Goal: Information Seeking & Learning: Check status

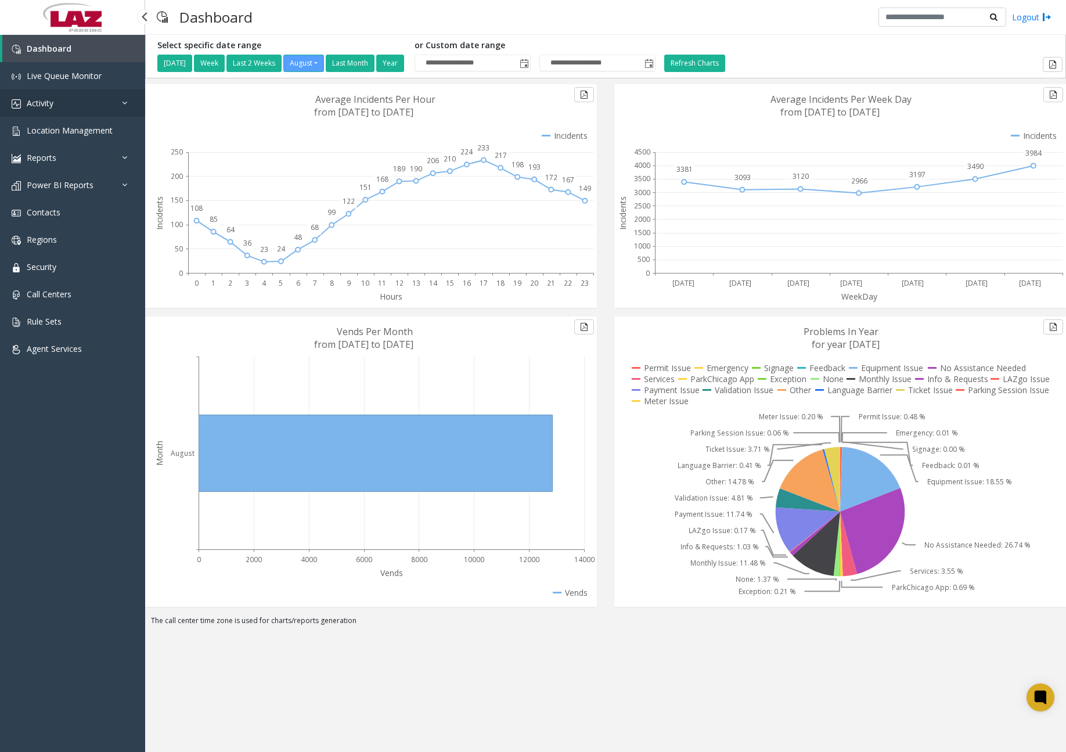
click at [56, 98] on link "Activity" at bounding box center [72, 102] width 145 height 27
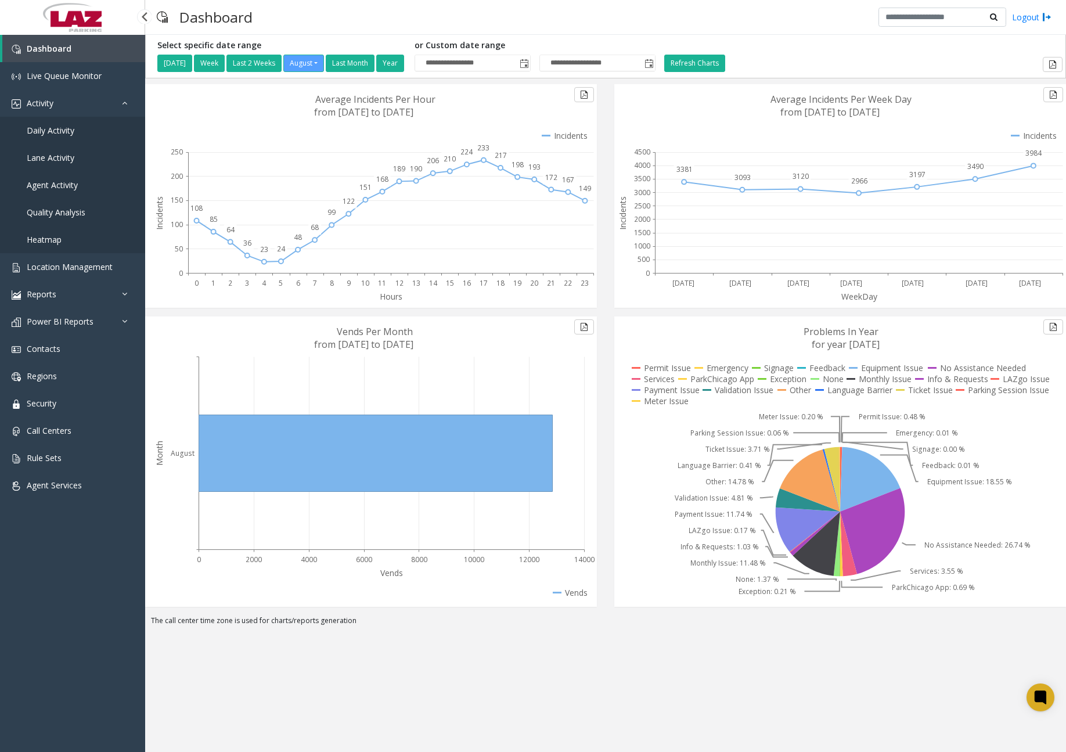
click at [66, 132] on span "Daily Activity" at bounding box center [51, 130] width 48 height 11
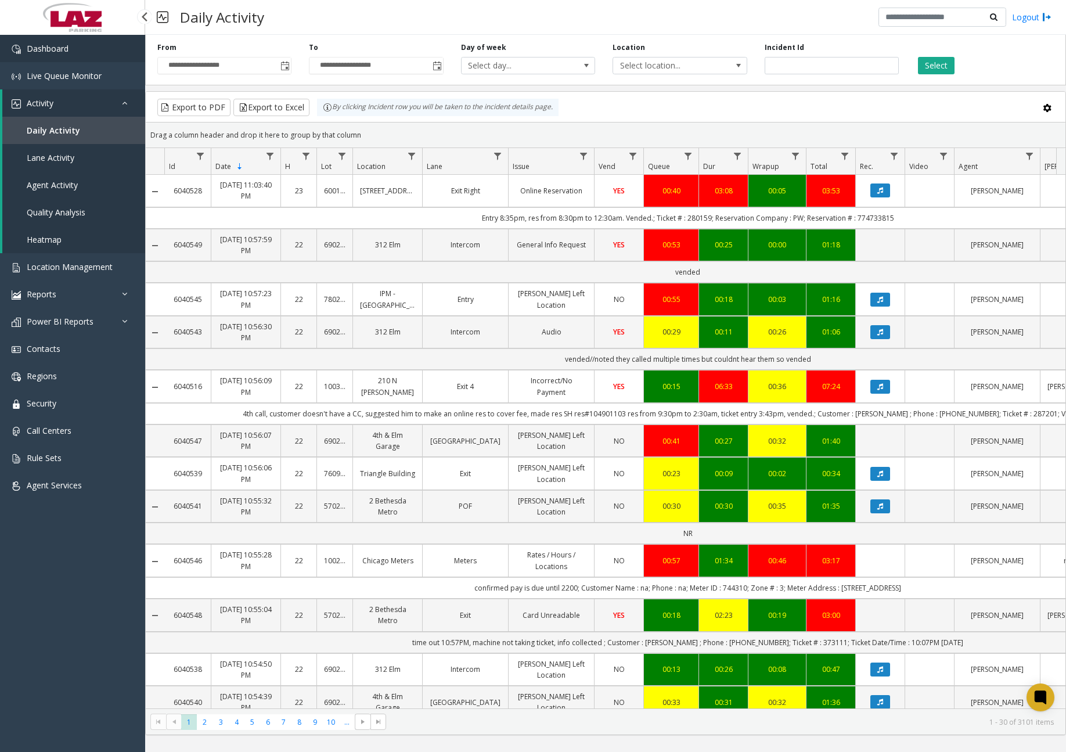
click at [95, 60] on link "Dashboard" at bounding box center [72, 48] width 145 height 27
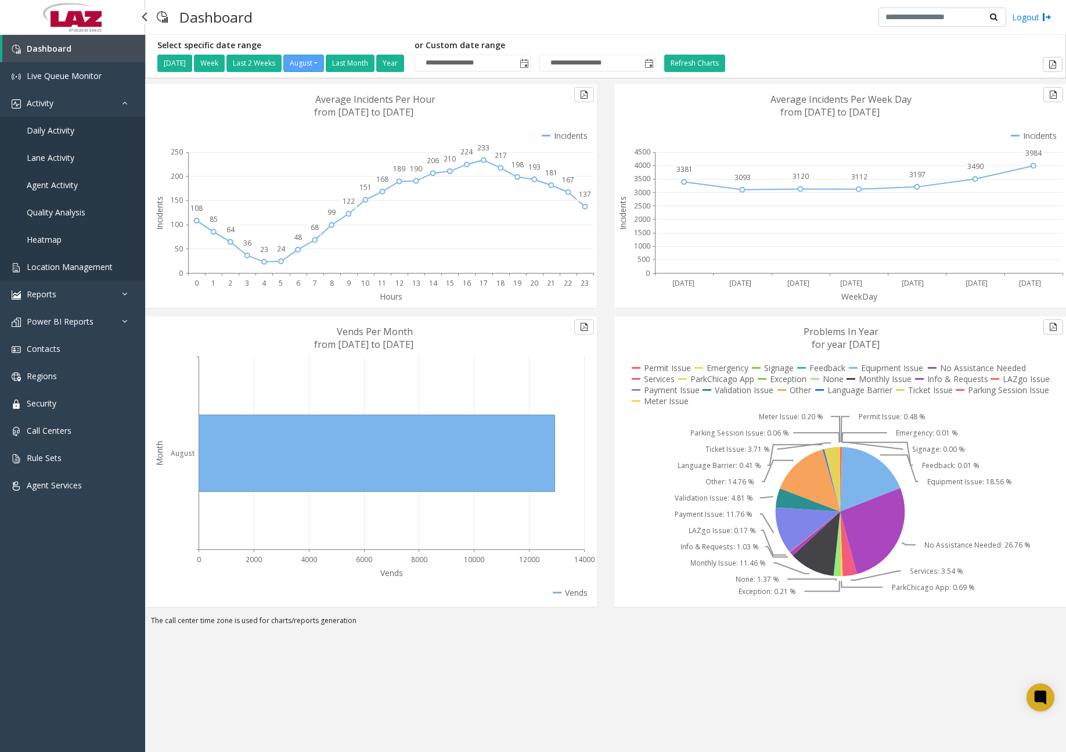
click at [100, 264] on span "Location Management" at bounding box center [70, 266] width 86 height 11
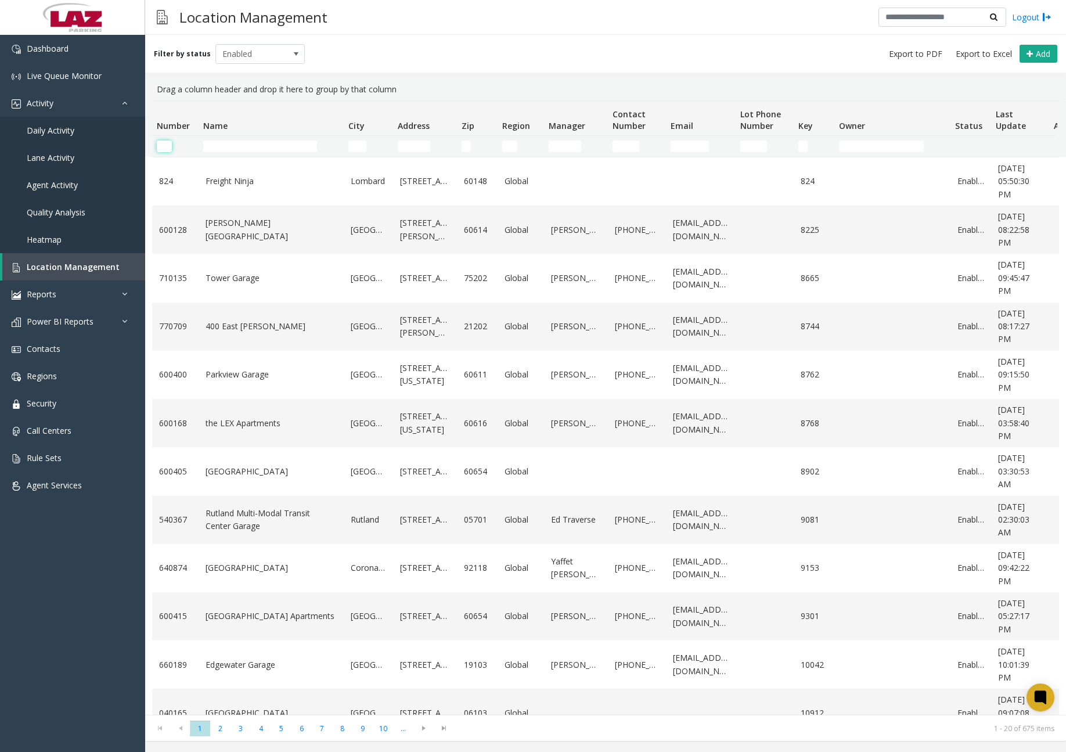
click at [166, 149] on input "Number Filter" at bounding box center [164, 147] width 15 height 12
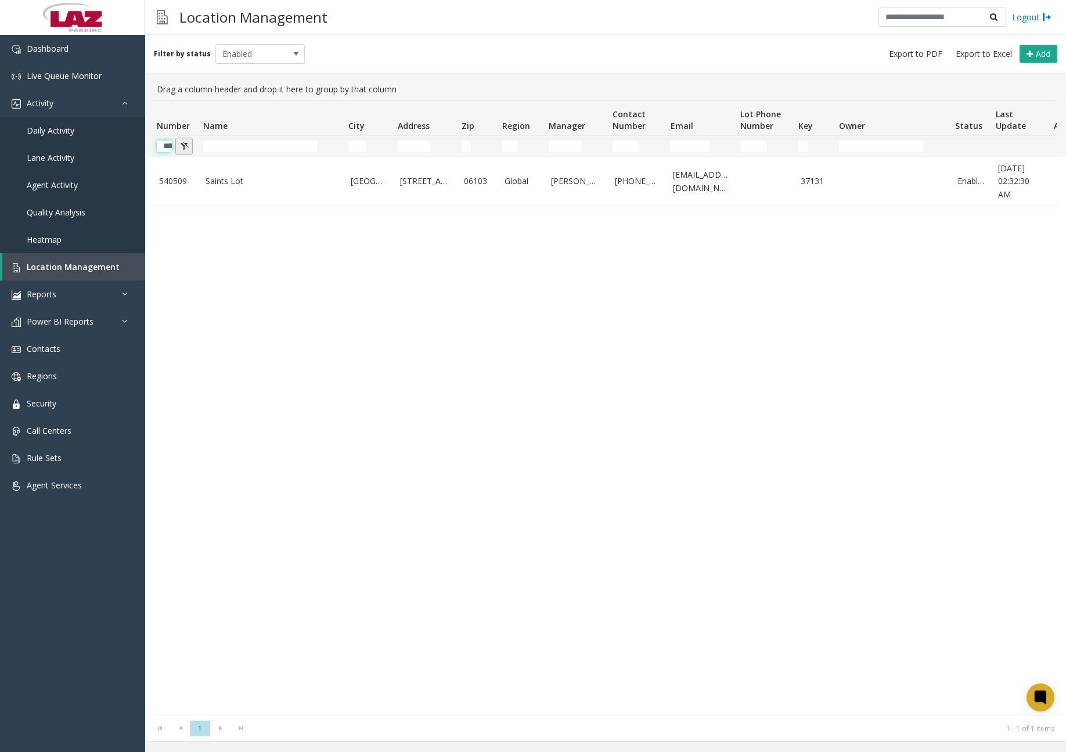
drag, startPoint x: 166, startPoint y: 148, endPoint x: 178, endPoint y: 148, distance: 11.6
click at [178, 148] on kendo-grid-filter-wrapper-cell "******" at bounding box center [175, 147] width 37 height 12
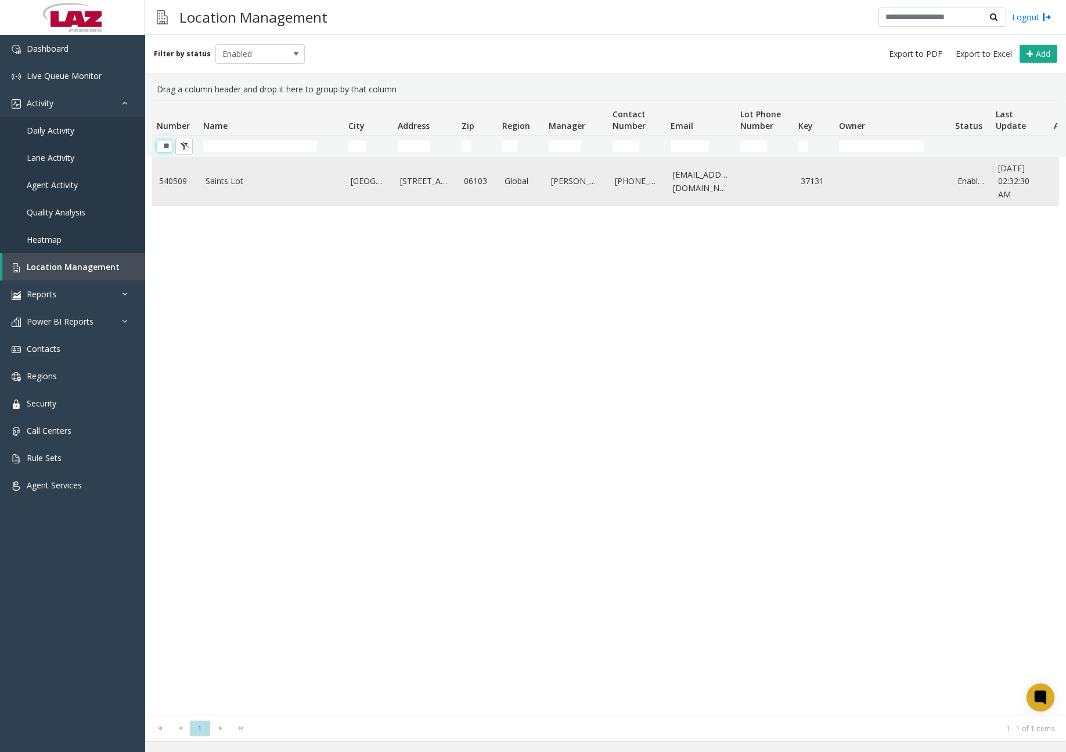
type input "*"
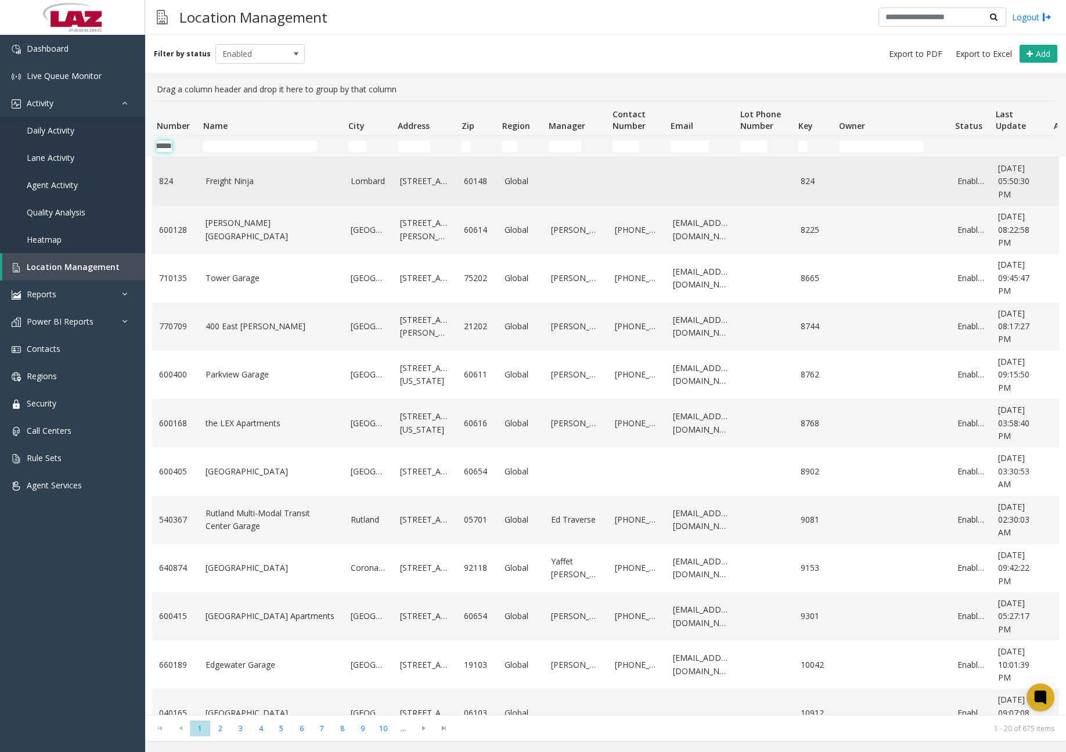
scroll to position [0, 19]
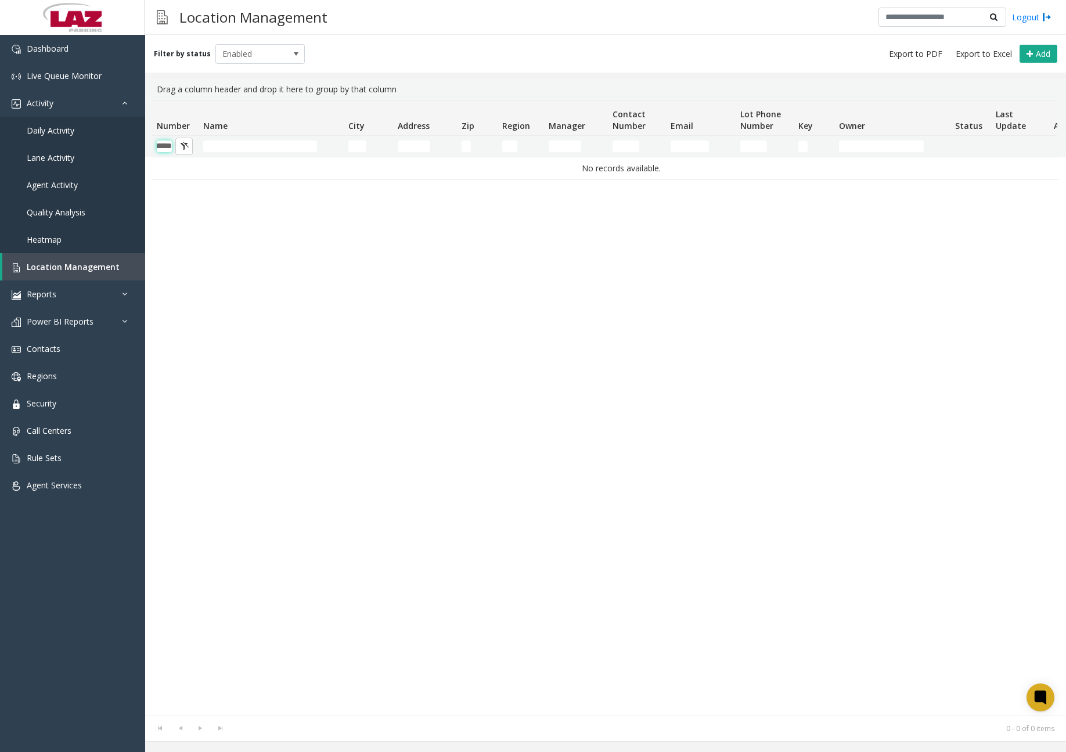
type input "******"
click at [64, 352] on link "Contacts" at bounding box center [72, 348] width 145 height 27
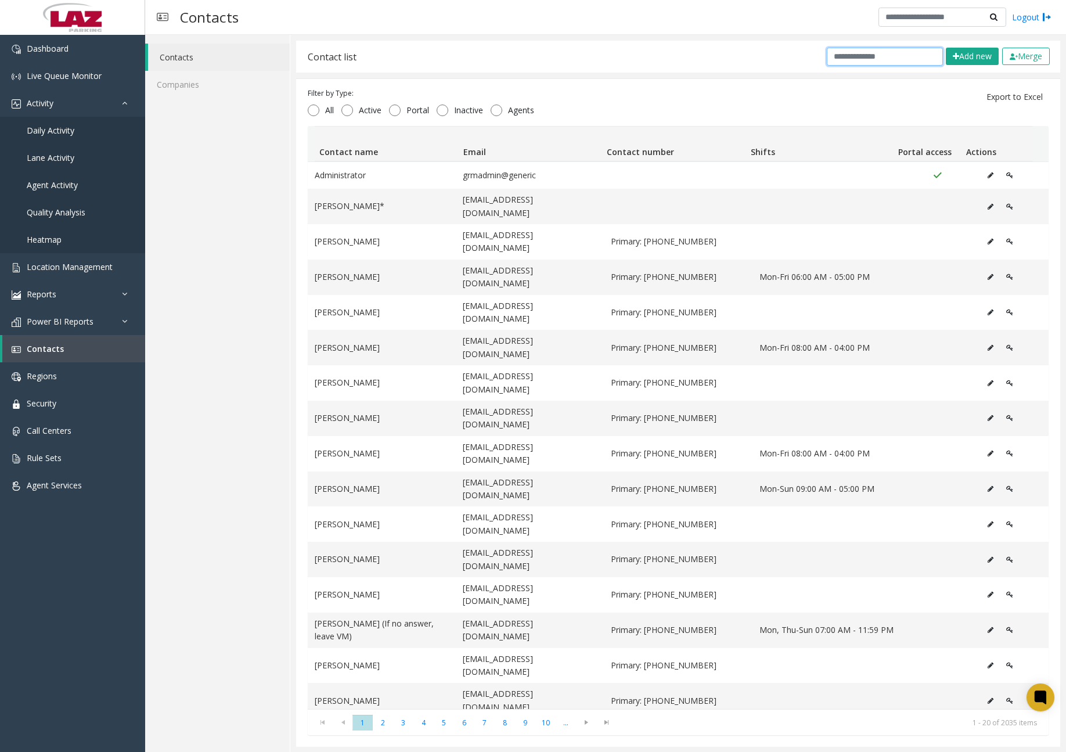
click at [864, 51] on input "text" at bounding box center [885, 57] width 116 height 18
paste input "**********"
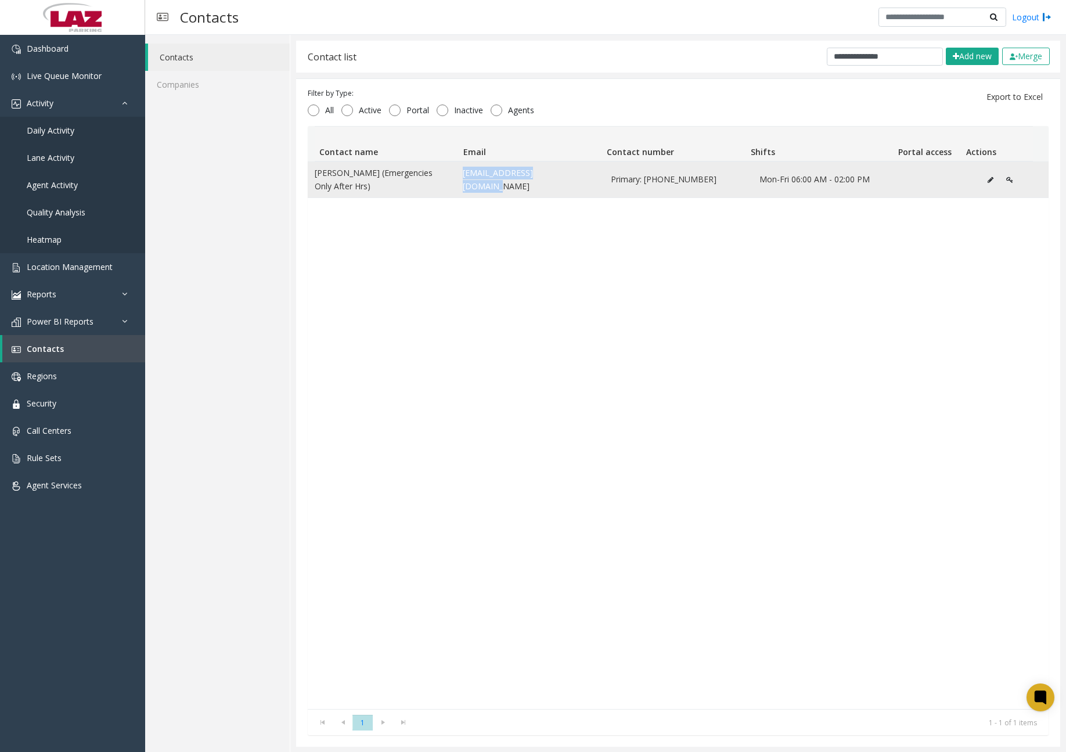
drag, startPoint x: 459, startPoint y: 179, endPoint x: 556, endPoint y: 181, distance: 96.4
click at [556, 181] on td "[EMAIL_ADDRESS][DOMAIN_NAME]" at bounding box center [530, 179] width 148 height 35
drag, startPoint x: 556, startPoint y: 181, endPoint x: 532, endPoint y: 181, distance: 23.8
copy td "[EMAIL_ADDRESS][DOMAIN_NAME]"
click at [981, 183] on button "Data table" at bounding box center [990, 179] width 19 height 17
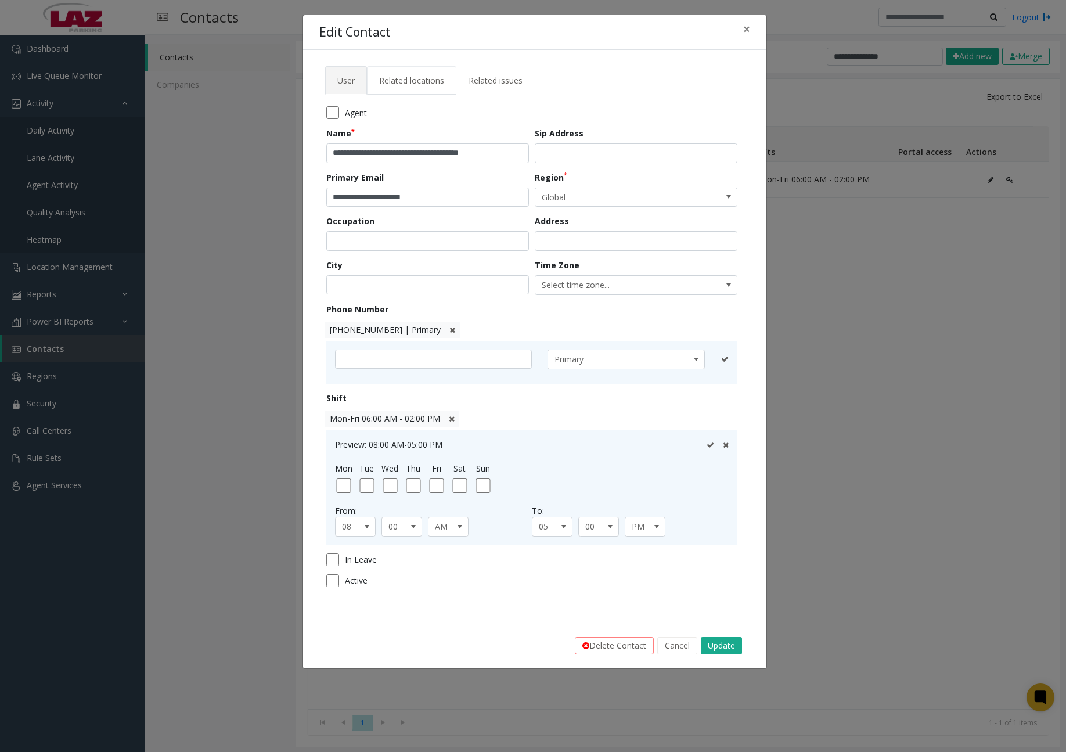
click at [428, 83] on span "Related locations" at bounding box center [411, 80] width 65 height 11
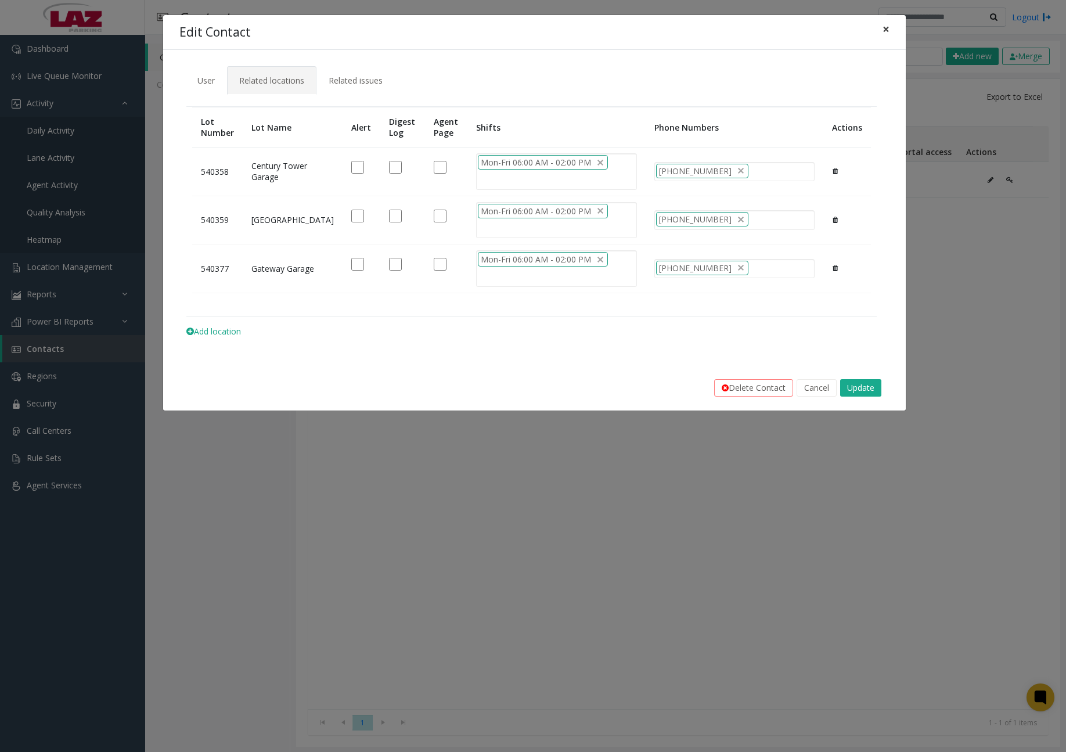
click at [887, 34] on span "×" at bounding box center [886, 29] width 7 height 16
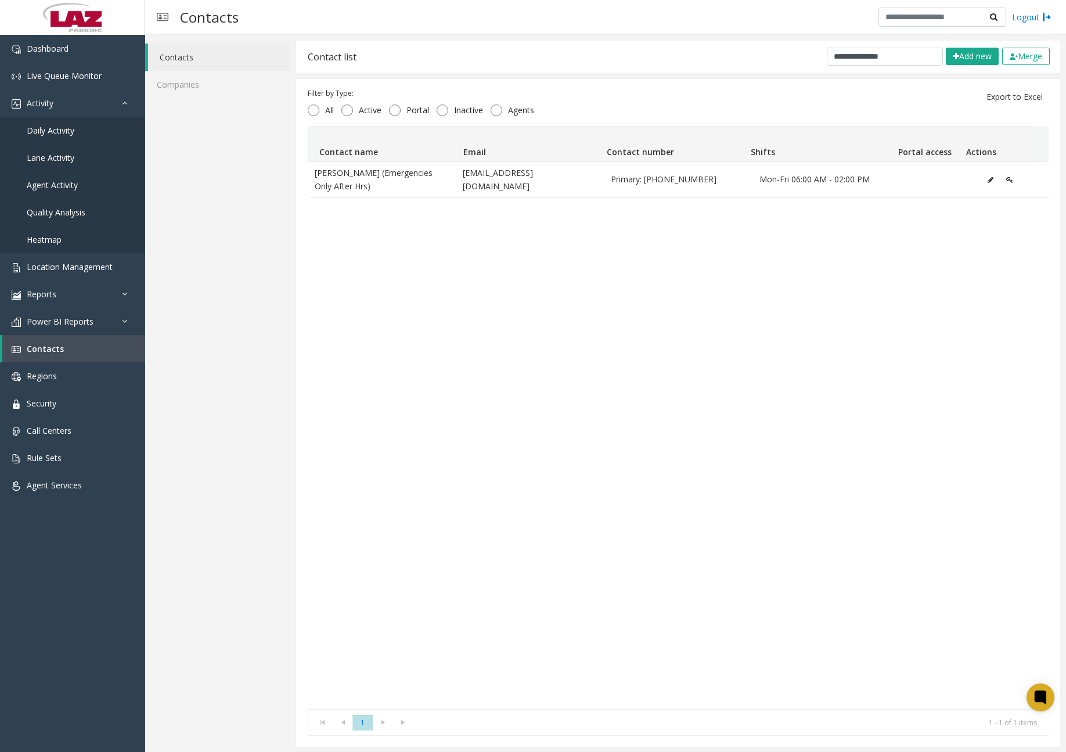
click at [765, 15] on div "Contacts Logout" at bounding box center [605, 17] width 921 height 35
drag, startPoint x: 892, startPoint y: 56, endPoint x: 783, endPoint y: 59, distance: 108.6
click at [783, 59] on div "**********" at bounding box center [678, 57] width 764 height 32
paste input "text"
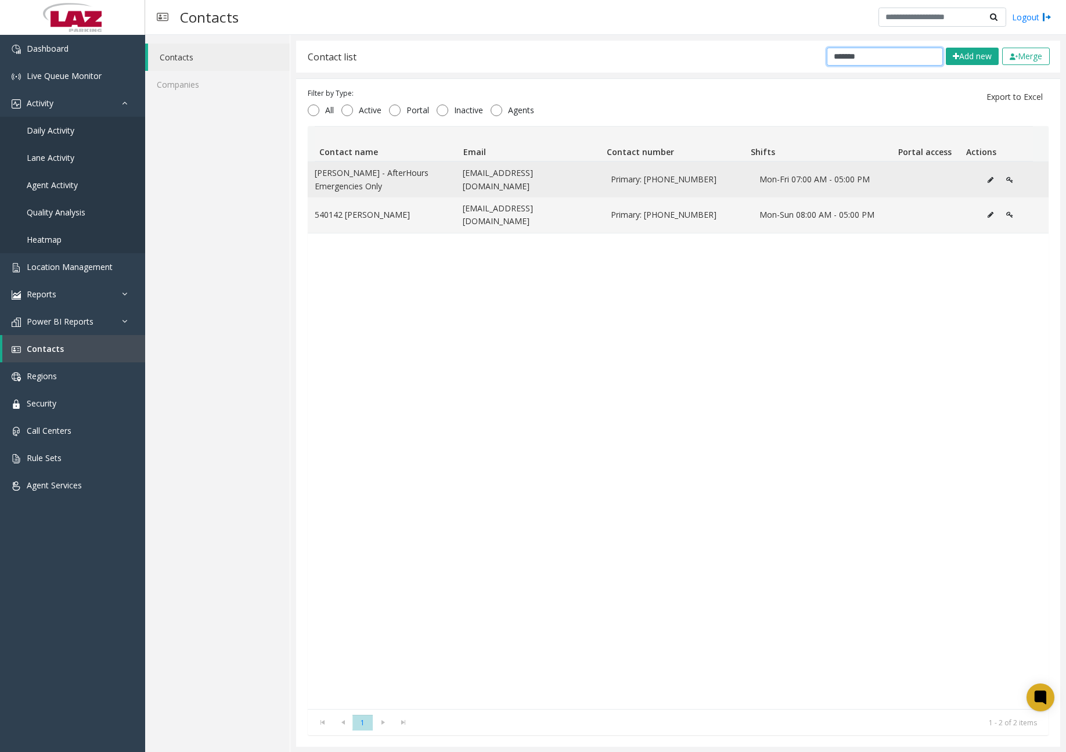
type input "*******"
drag, startPoint x: 460, startPoint y: 179, endPoint x: 561, endPoint y: 180, distance: 100.5
click at [561, 180] on td "[EMAIL_ADDRESS][DOMAIN_NAME]" at bounding box center [530, 179] width 148 height 35
drag, startPoint x: 561, startPoint y: 180, endPoint x: 544, endPoint y: 181, distance: 17.5
copy td "[EMAIL_ADDRESS][DOMAIN_NAME]"
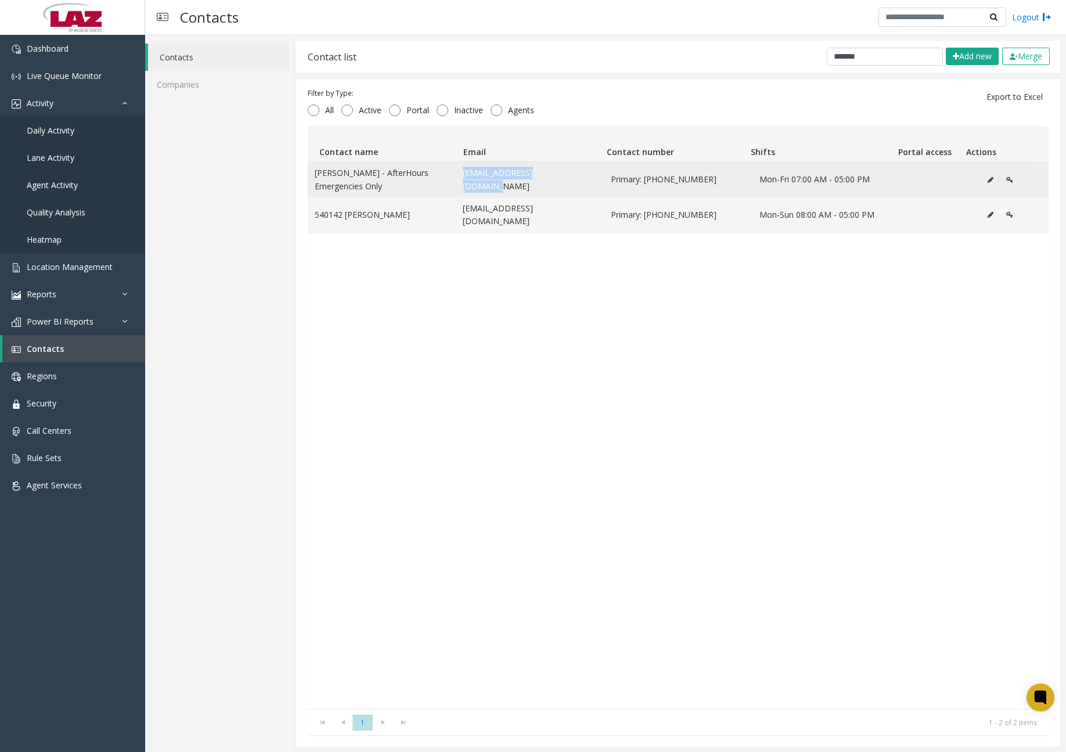
click at [988, 178] on icon "Data table" at bounding box center [991, 180] width 6 height 7
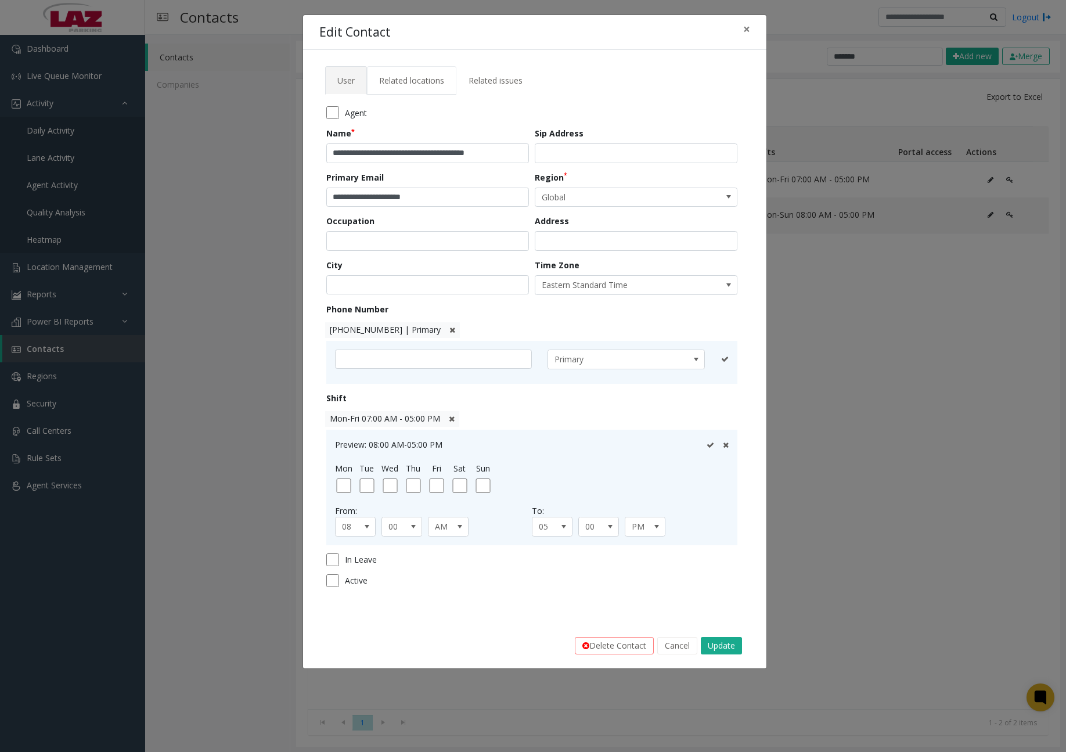
click at [422, 83] on span "Related locations" at bounding box center [411, 80] width 65 height 11
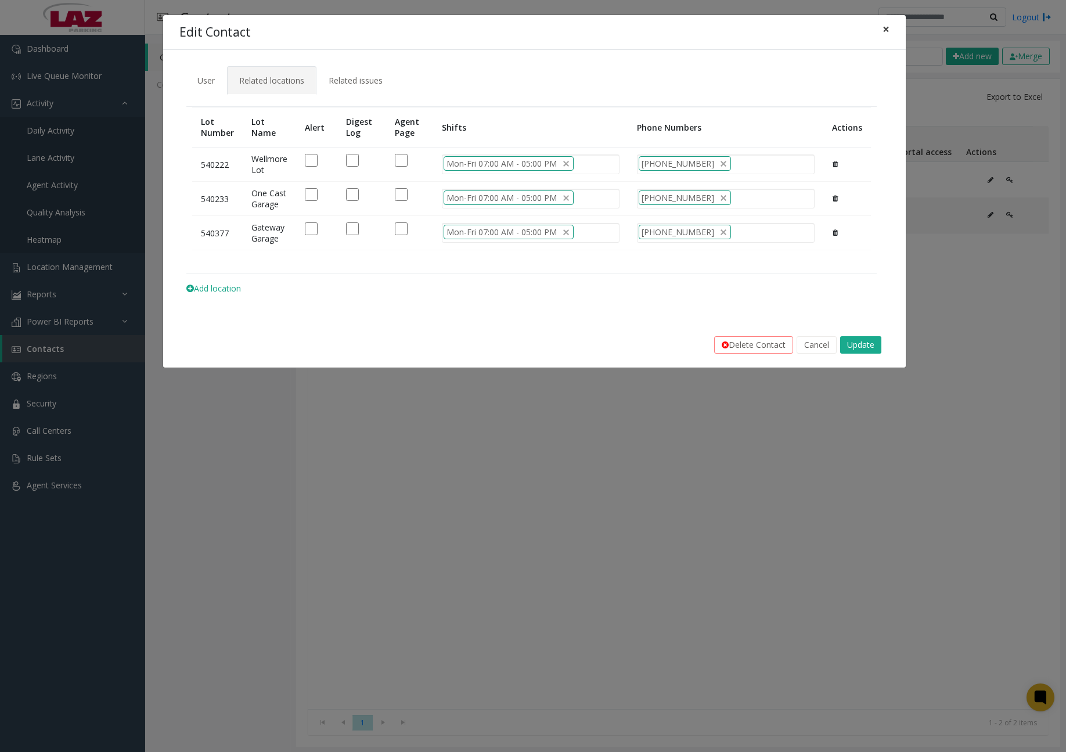
click at [888, 31] on span "×" at bounding box center [886, 29] width 7 height 16
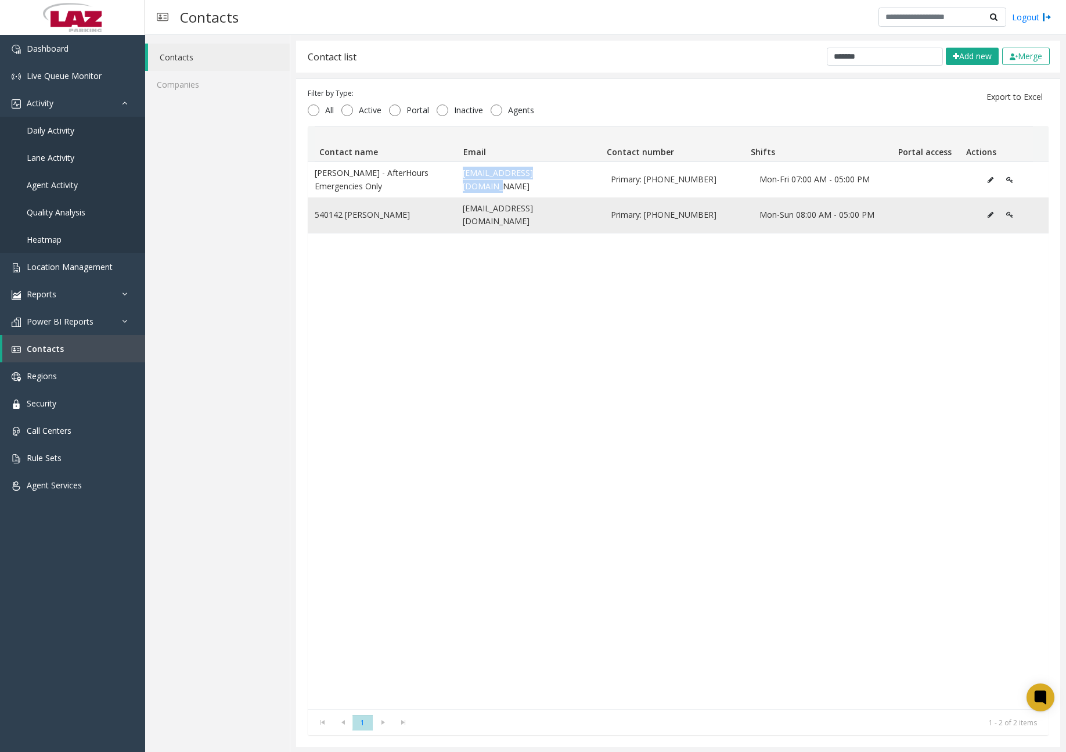
click at [988, 213] on icon "Data table" at bounding box center [991, 214] width 6 height 7
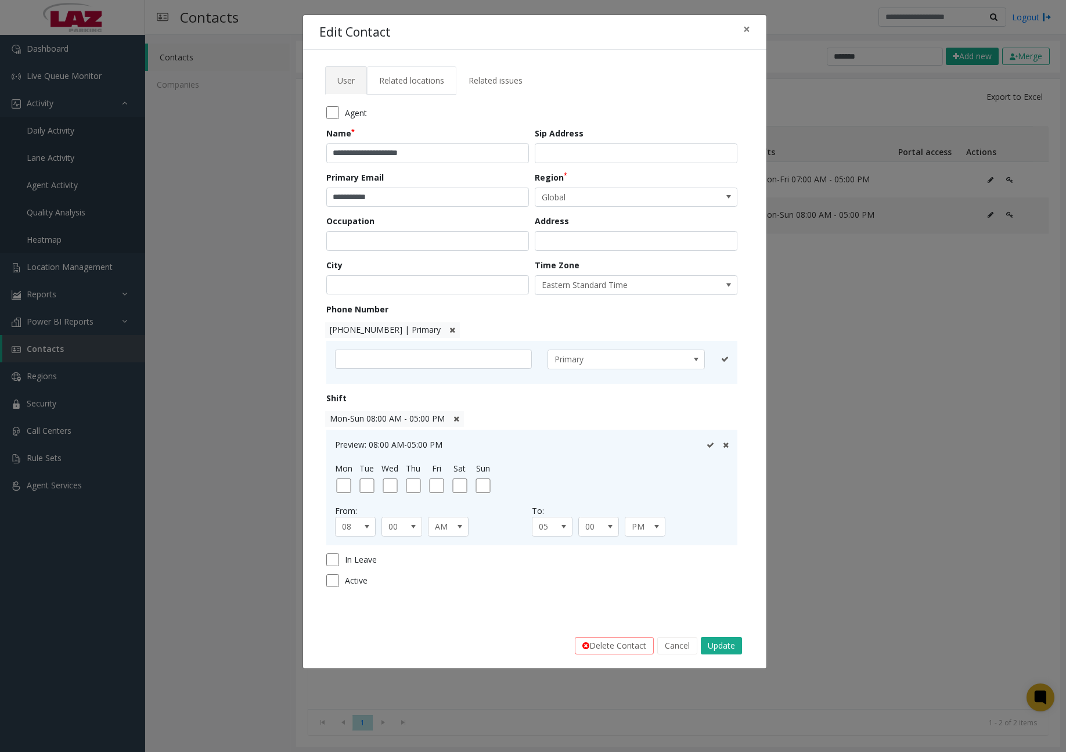
click at [422, 73] on link "Related locations" at bounding box center [411, 80] width 89 height 28
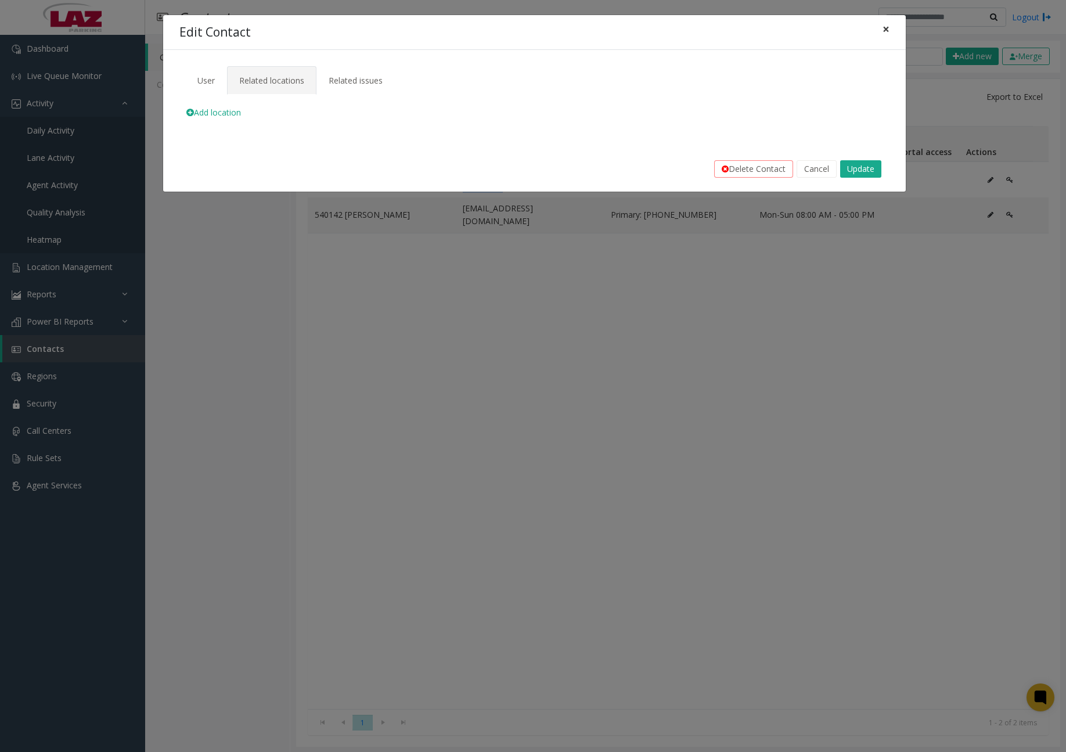
click at [887, 31] on span "×" at bounding box center [886, 29] width 7 height 16
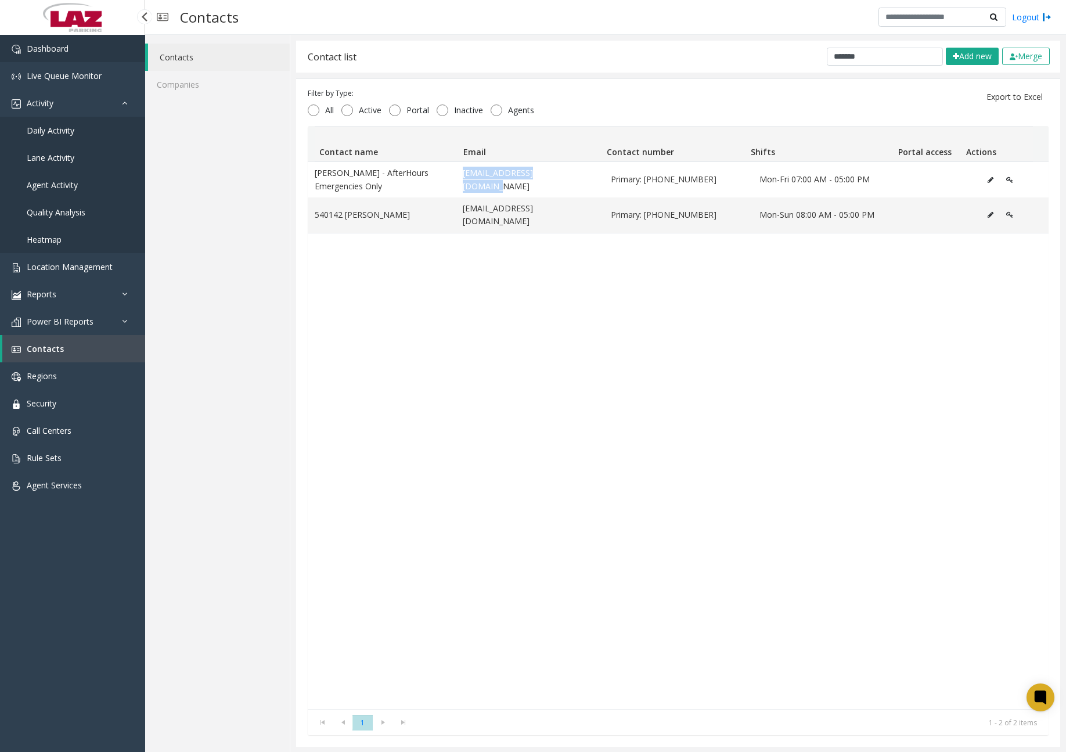
click at [42, 40] on link "Dashboard" at bounding box center [72, 48] width 145 height 27
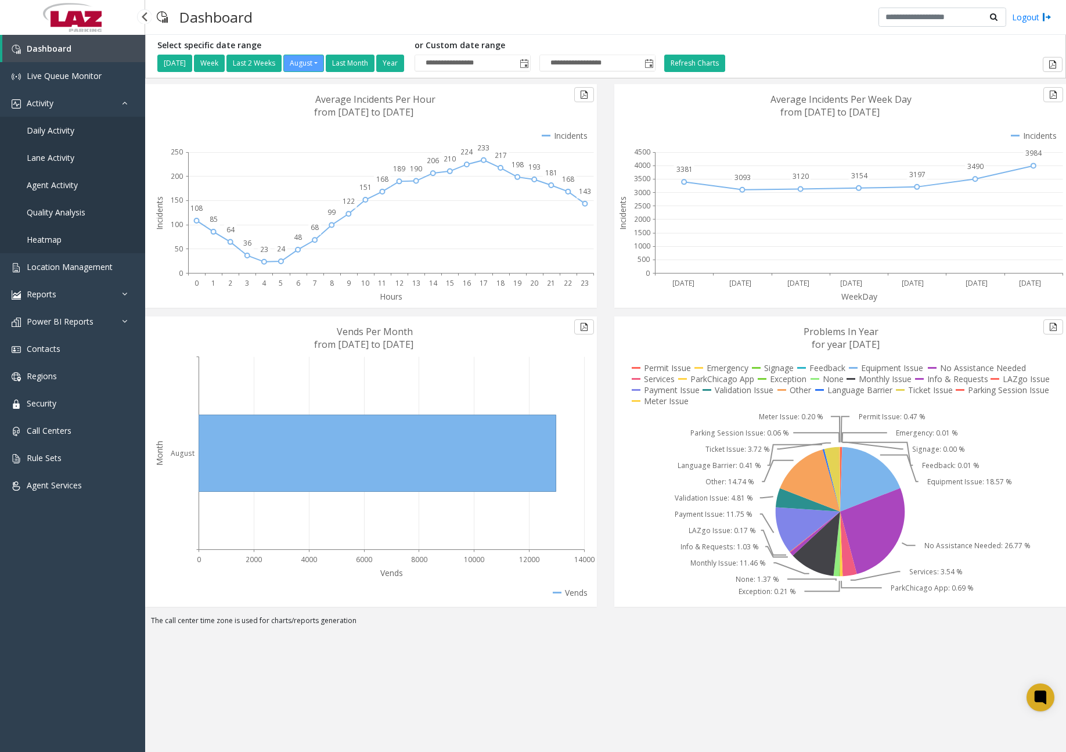
click at [55, 135] on span "Daily Activity" at bounding box center [51, 130] width 48 height 11
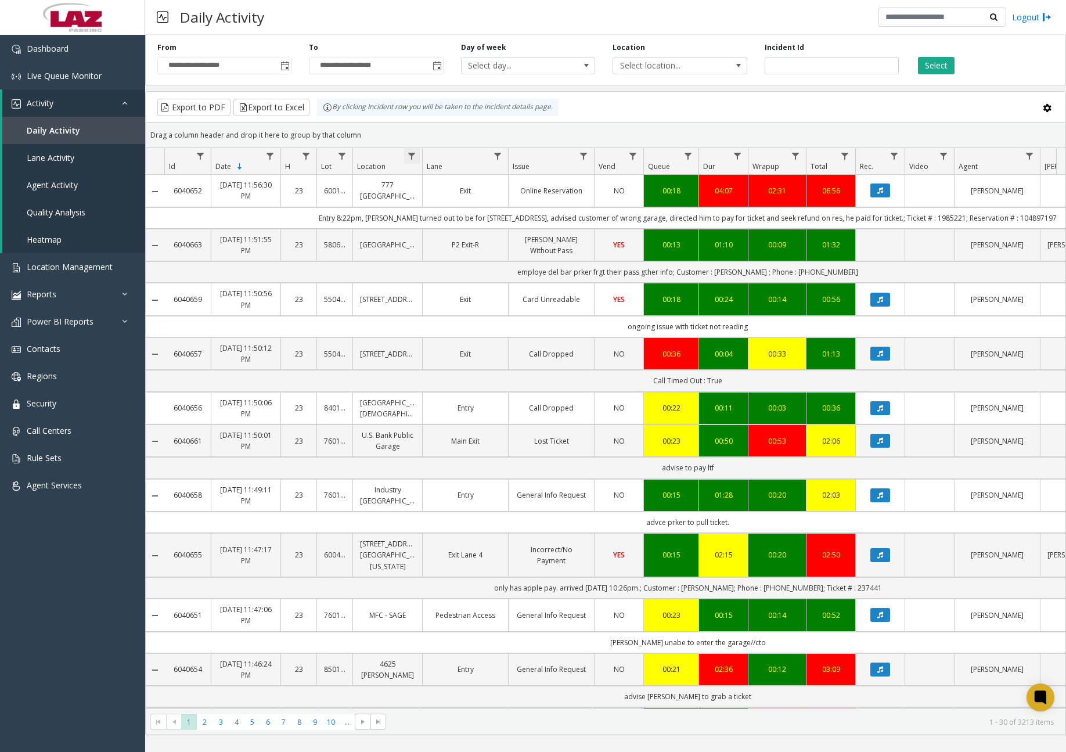
click at [416, 157] on span "Data table" at bounding box center [411, 156] width 9 height 9
click at [456, 210] on input "Location Filter" at bounding box center [462, 206] width 99 height 20
type input "******"
click at [484, 318] on button "Filter" at bounding box center [488, 314] width 48 height 26
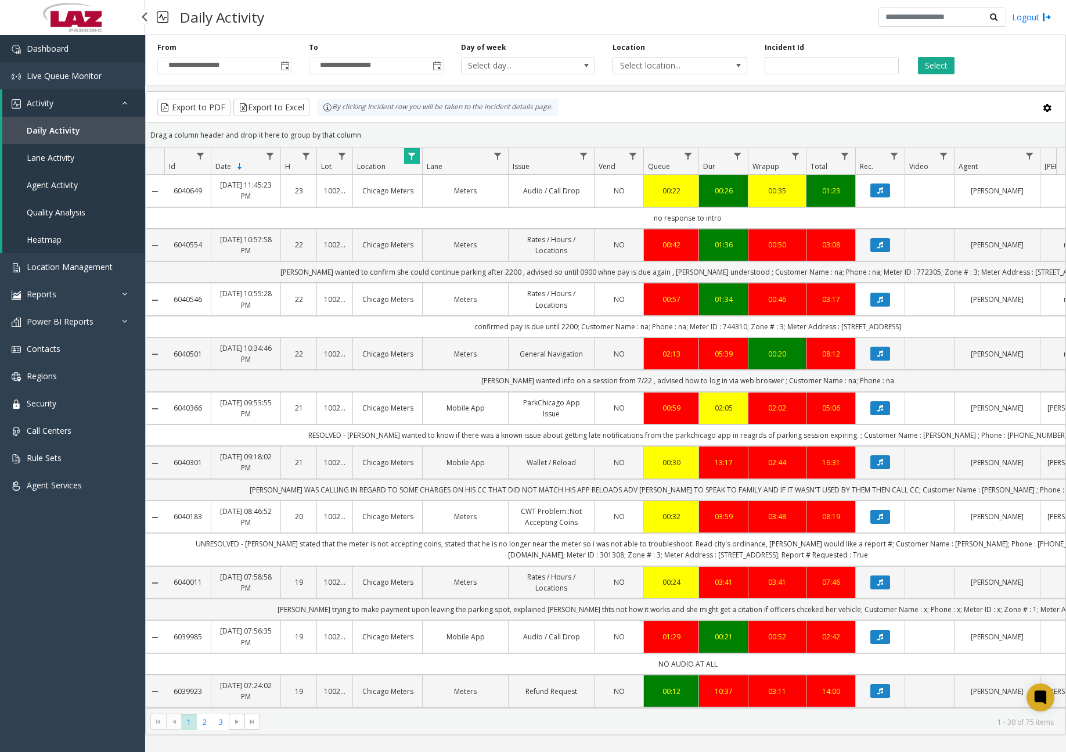
click at [77, 50] on link "Dashboard" at bounding box center [72, 48] width 145 height 27
